Goal: Find specific fact: Find specific fact

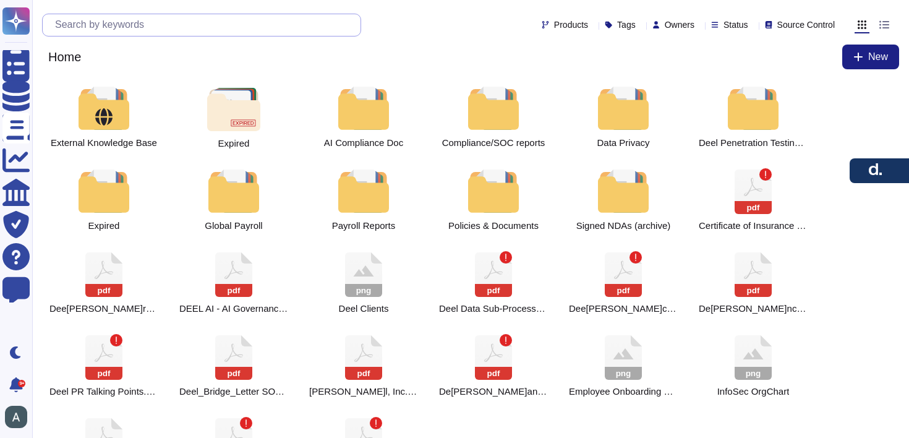
click at [96, 23] on input "text" at bounding box center [205, 25] width 312 height 22
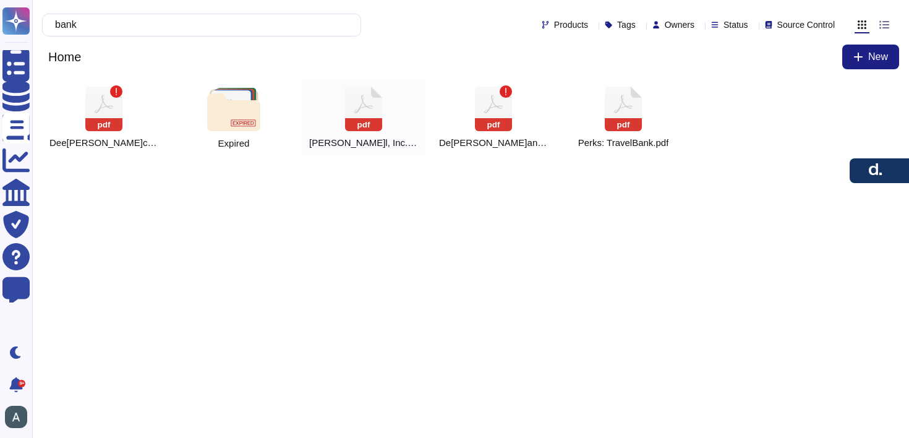
click at [344, 105] on div "pdf Deel, Inc. JPM Bank Details" at bounding box center [364, 117] width 124 height 77
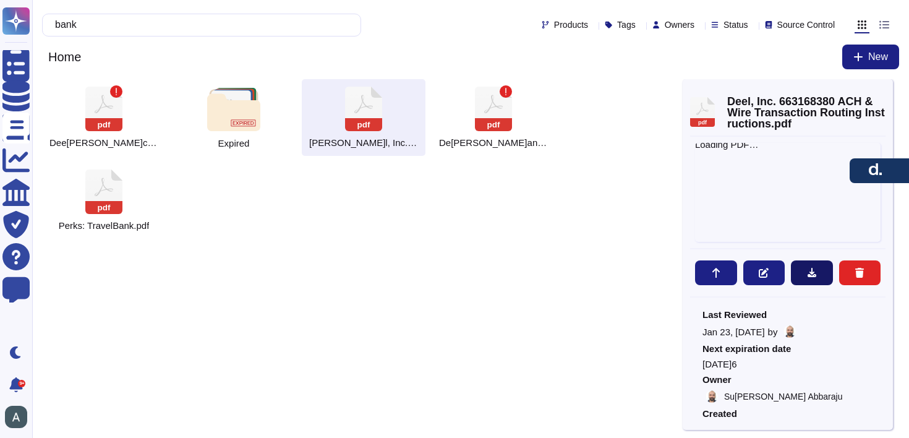
click at [812, 276] on icon at bounding box center [812, 272] width 9 height 9
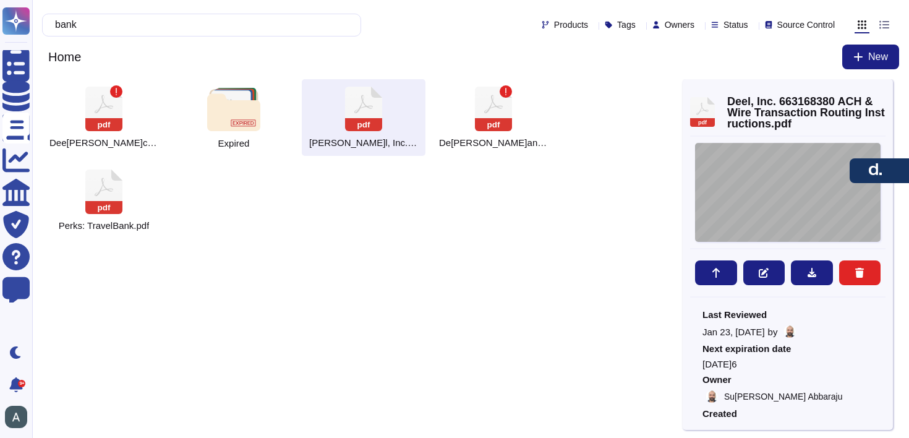
click at [758, 185] on div "[DATE]4 D[PERSON_NAME] Inc. [STREET_ADDRESS] IMPORTANT | Standard Settlement In…" at bounding box center [788, 192] width 186 height 99
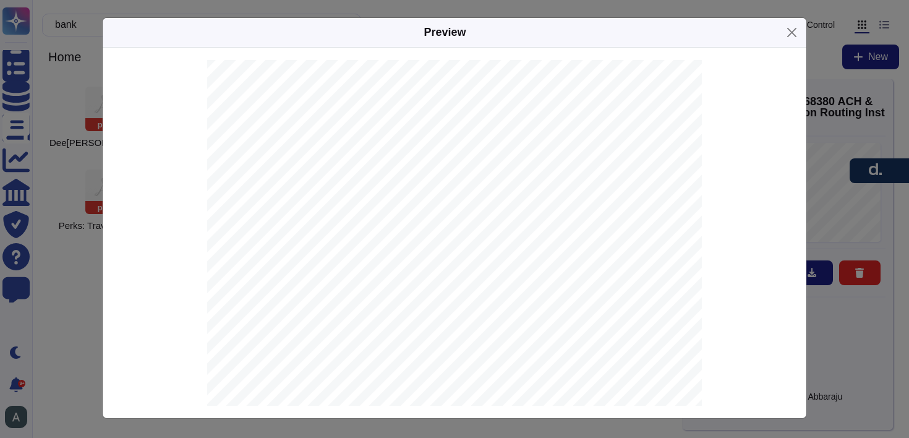
scroll to position [115, 0]
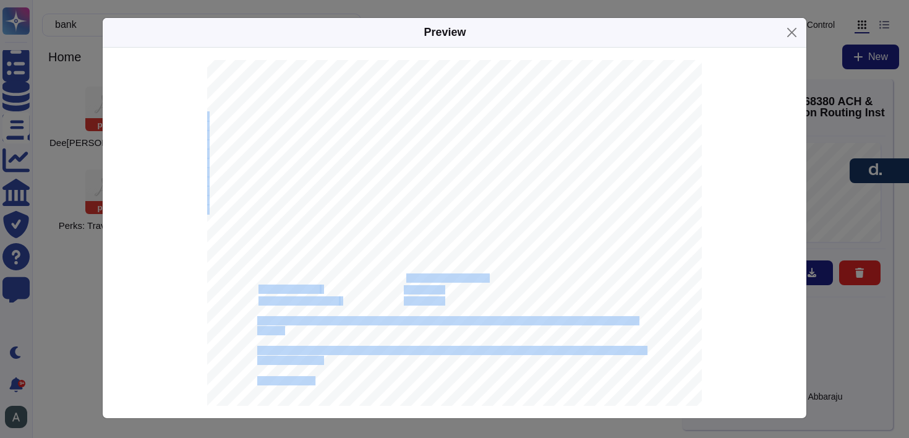
drag, startPoint x: 442, startPoint y: 280, endPoint x: 409, endPoint y: 280, distance: 33.4
click at [409, 280] on div "[DATE]4 D[PERSON_NAME] Inc. [STREET_ADDRESS] IMPORTANT | Standard Settlement In…" at bounding box center [454, 295] width 495 height 700
click at [409, 280] on span "[PERSON_NAME]l, Inc." at bounding box center [446, 279] width 84 height 8
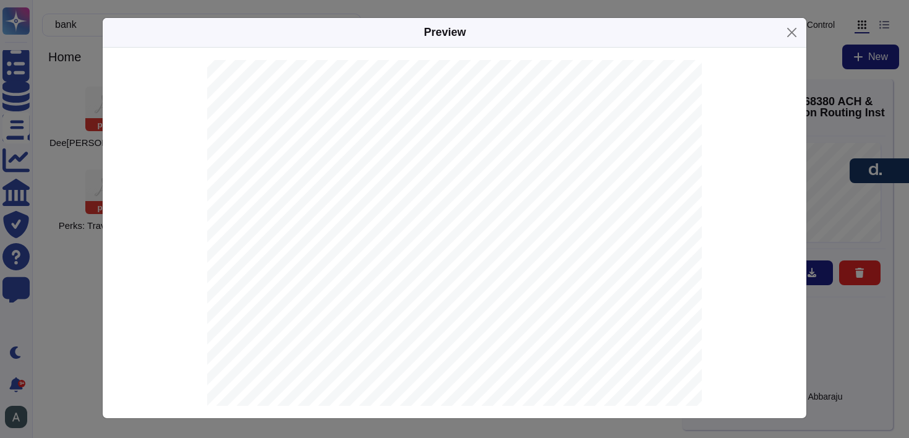
click at [417, 278] on span "[PERSON_NAME]l, Inc." at bounding box center [446, 279] width 84 height 8
copy span "Deel"
click at [790, 46] on div "Preview" at bounding box center [455, 33] width 704 height 30
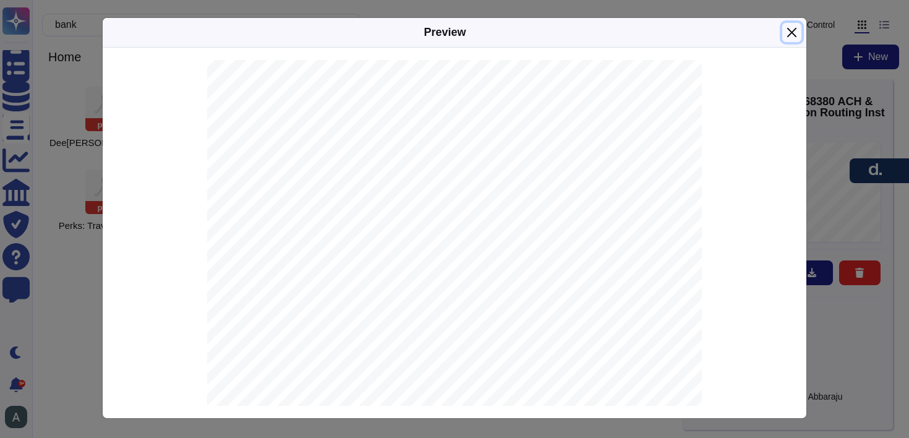
click at [792, 38] on button "Close" at bounding box center [791, 32] width 19 height 19
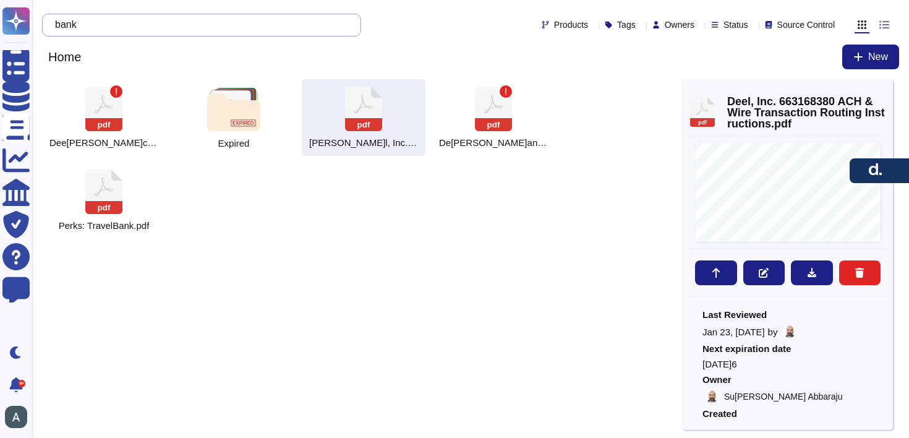
click at [210, 26] on input "bank" at bounding box center [198, 25] width 299 height 22
type input "b"
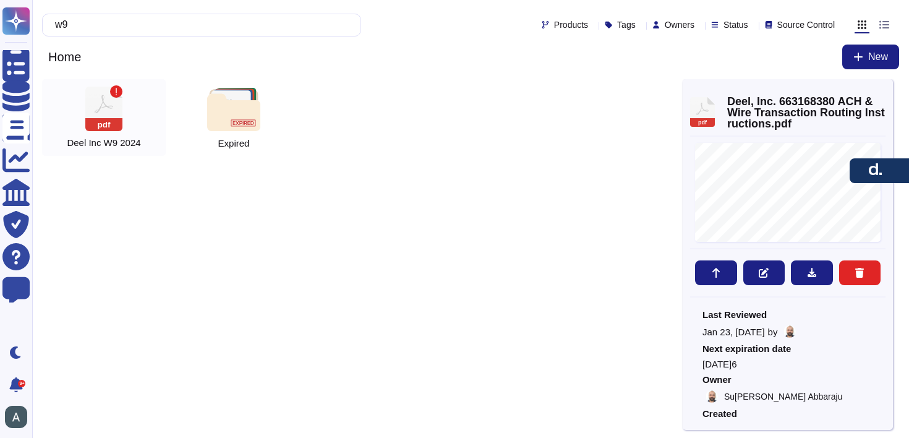
click at [106, 121] on rect at bounding box center [103, 124] width 37 height 13
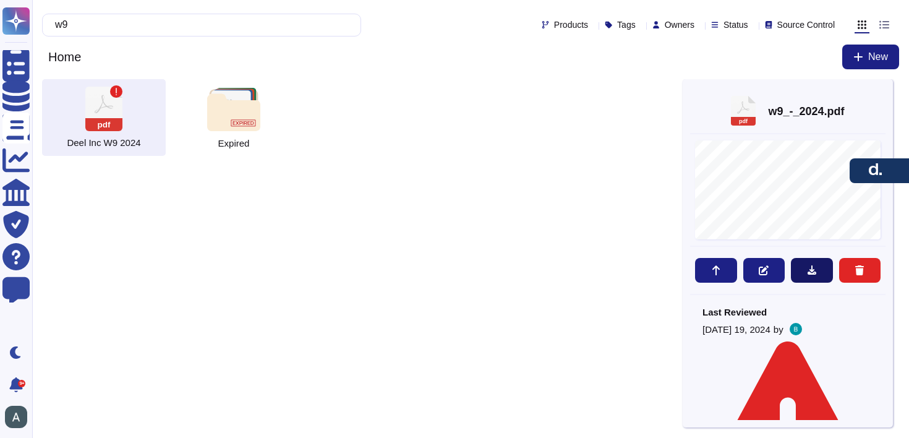
click at [816, 269] on button at bounding box center [812, 270] width 42 height 25
click at [125, 25] on input "w9" at bounding box center [198, 25] width 299 height 22
type input "w"
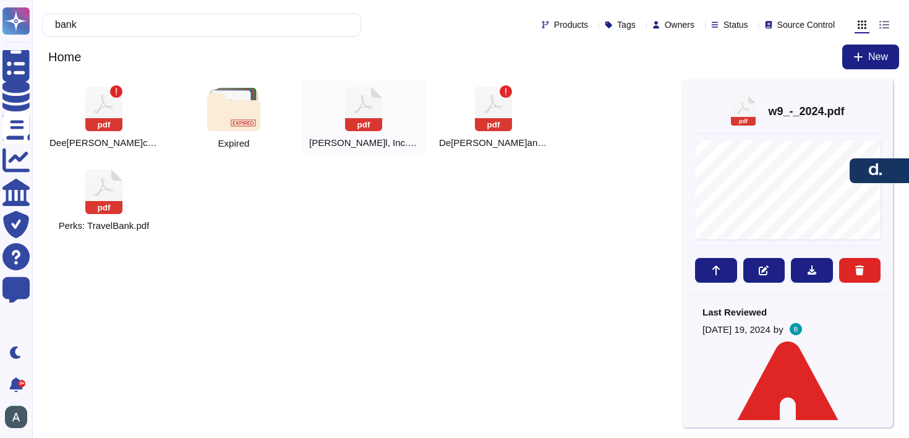
click at [359, 118] on rect at bounding box center [363, 124] width 37 height 13
type input "bank"
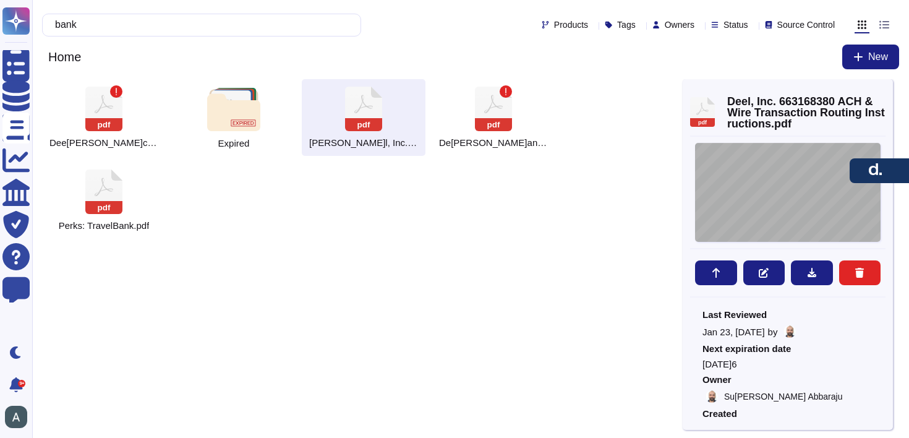
click at [826, 196] on div "[DATE]4 D[PERSON_NAME] Inc. [STREET_ADDRESS] IMPORTANT | Standard Settlement In…" at bounding box center [788, 192] width 186 height 99
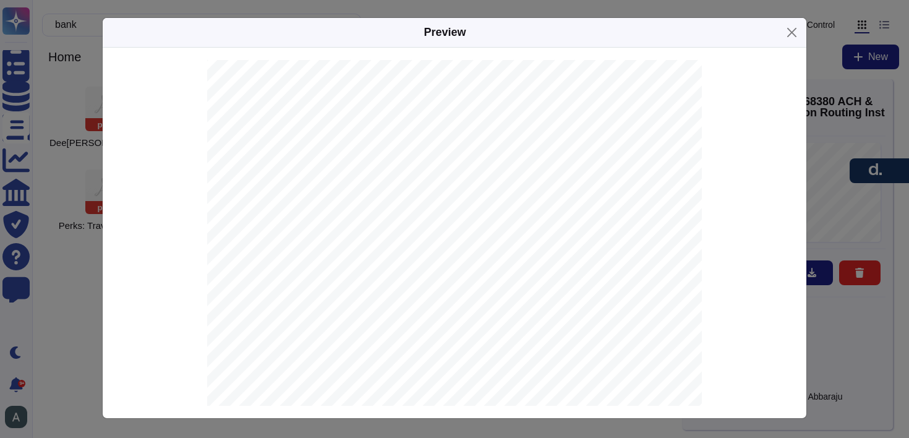
scroll to position [97, 0]
click at [424, 318] on span "322271627" at bounding box center [424, 319] width 40 height 8
copy span "322271627"
click at [417, 228] on span "663168380" at bounding box center [424, 229] width 40 height 8
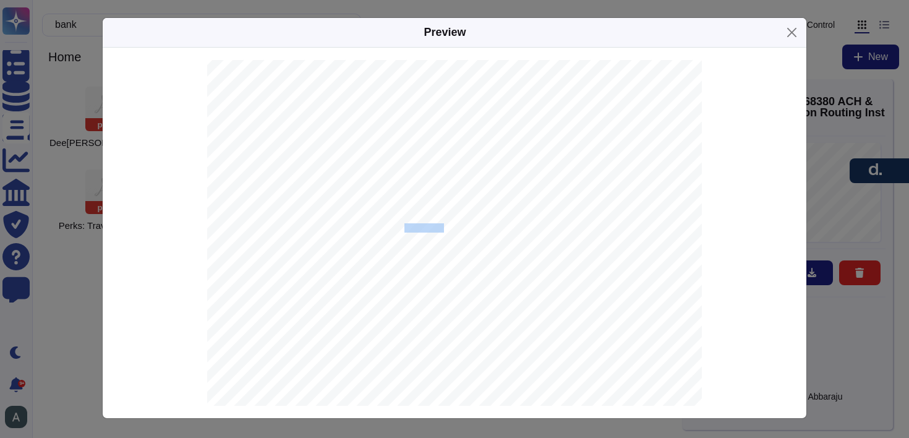
click at [417, 228] on span "663168380" at bounding box center [424, 229] width 40 height 8
copy span "663168380"
click at [415, 247] on span "[SWIFT_CODE]" at bounding box center [432, 251] width 56 height 8
click at [422, 260] on span "021000021" at bounding box center [424, 261] width 40 height 8
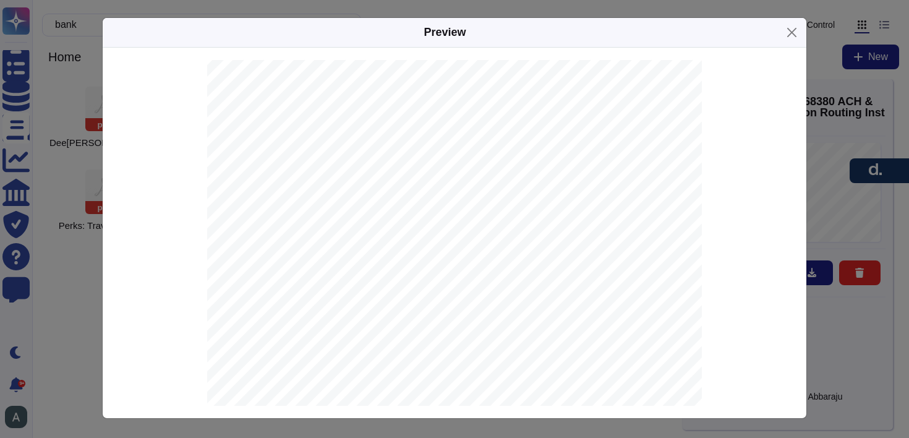
click at [422, 260] on span "021000021" at bounding box center [424, 261] width 40 height 8
copy span "021000021"
click at [421, 250] on span "[SWIFT_CODE]" at bounding box center [432, 251] width 56 height 8
copy span "[SWIFT_CODE]"
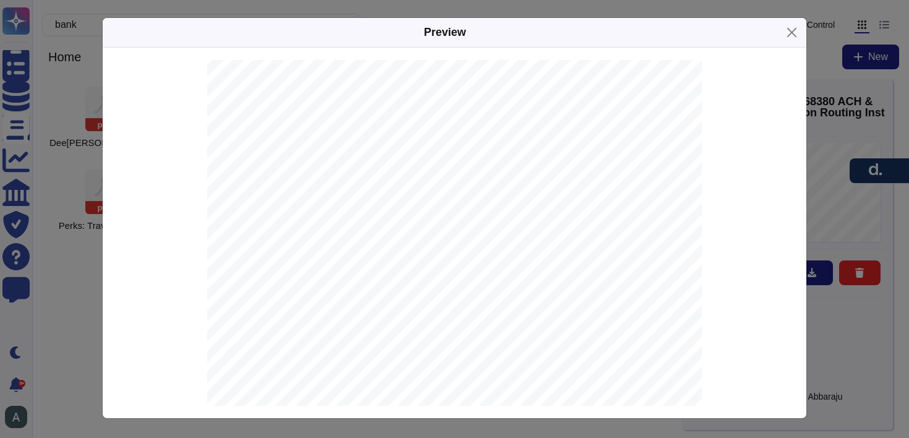
click at [519, 124] on span "with JPMORGAN CHASE BANK, N.A. JPMorganChase [US_STATE][GEOGRAPHIC_DATA]." at bounding box center [420, 125] width 327 height 8
copy span "10017"
drag, startPoint x: 395, startPoint y: 124, endPoint x: 487, endPoint y: 122, distance: 92.8
click at [487, 122] on span "with JPMORGAN CHASE BANK, N.A. JPMorganChase [US_STATE][GEOGRAPHIC_DATA]." at bounding box center [420, 125] width 327 height 8
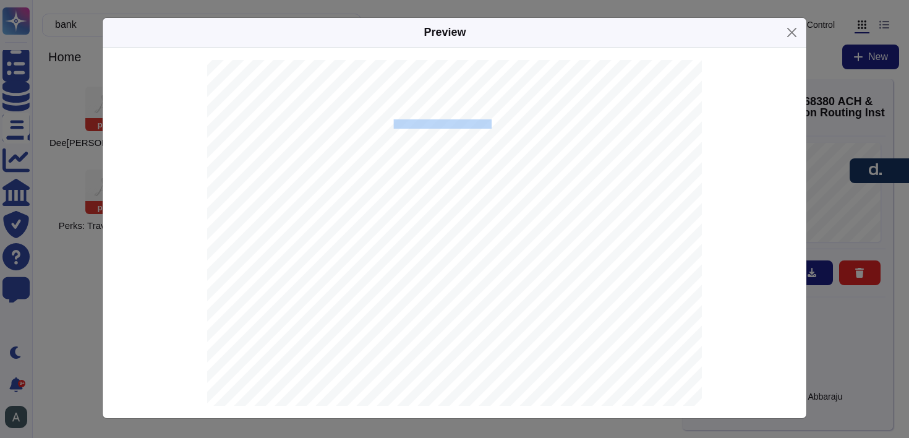
copy span "JPMorganChase [US_STATE]"
drag, startPoint x: 520, startPoint y: 239, endPoint x: 405, endPoint y: 239, distance: 115.0
click at [405, 239] on span "JPMORGAN CHASE BANK, N.A." at bounding box center [463, 240] width 118 height 8
copy span "JPMORGAN CHASE BANK, N.A"
